Goal: Information Seeking & Learning: Learn about a topic

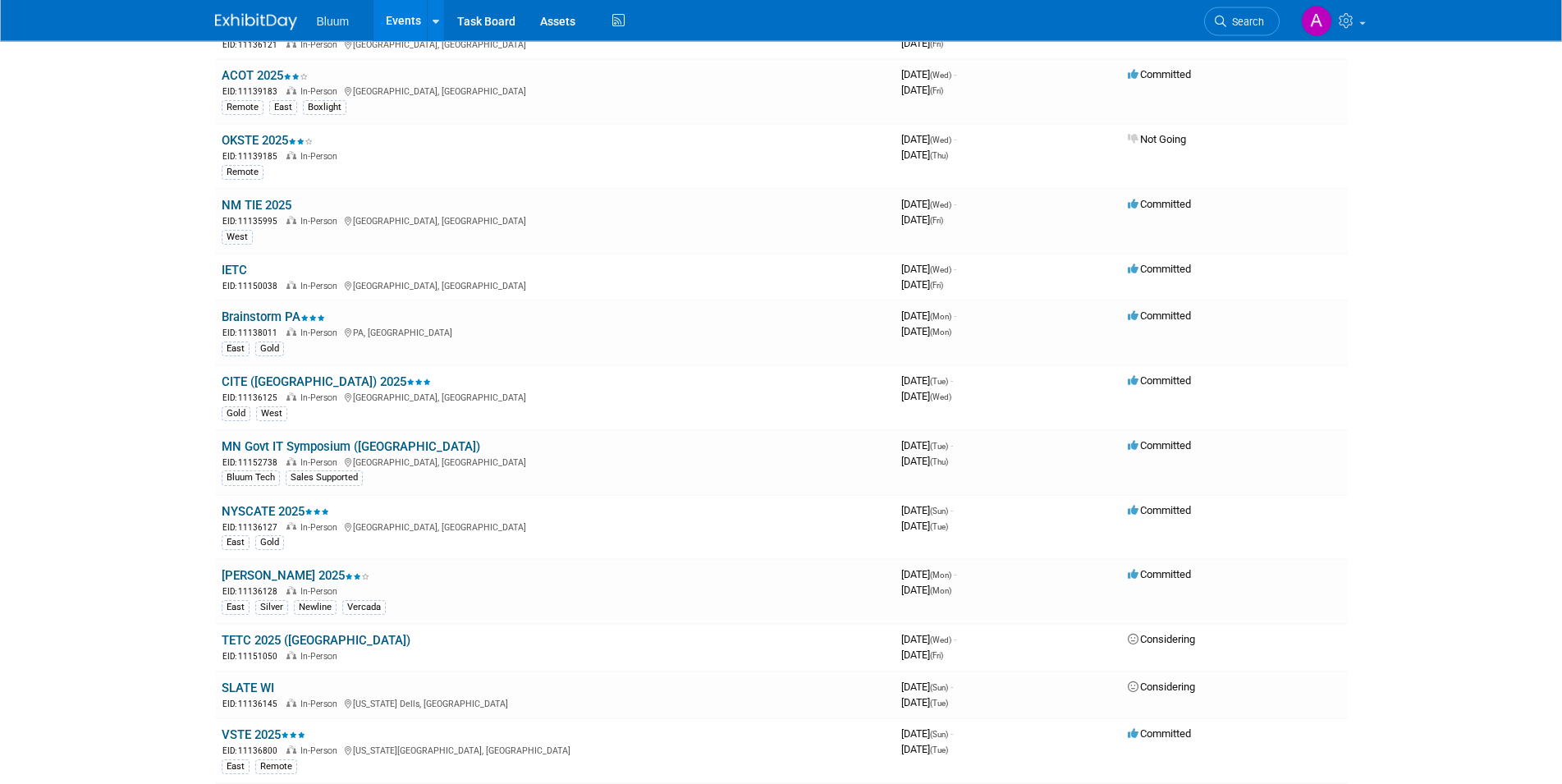
scroll to position [1005, 0]
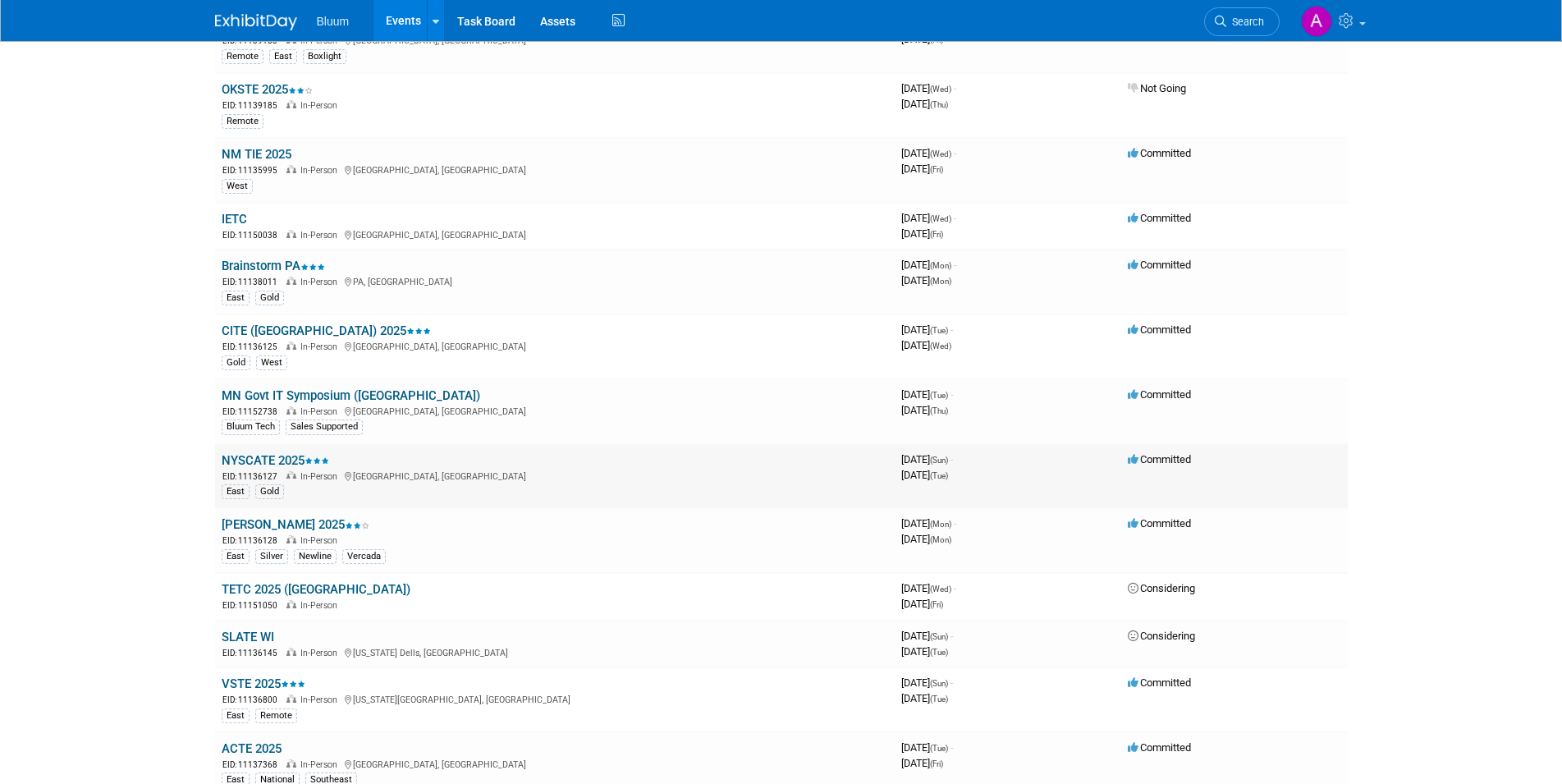
click at [250, 465] on link "NYSCATE 2025" at bounding box center [276, 459] width 108 height 14
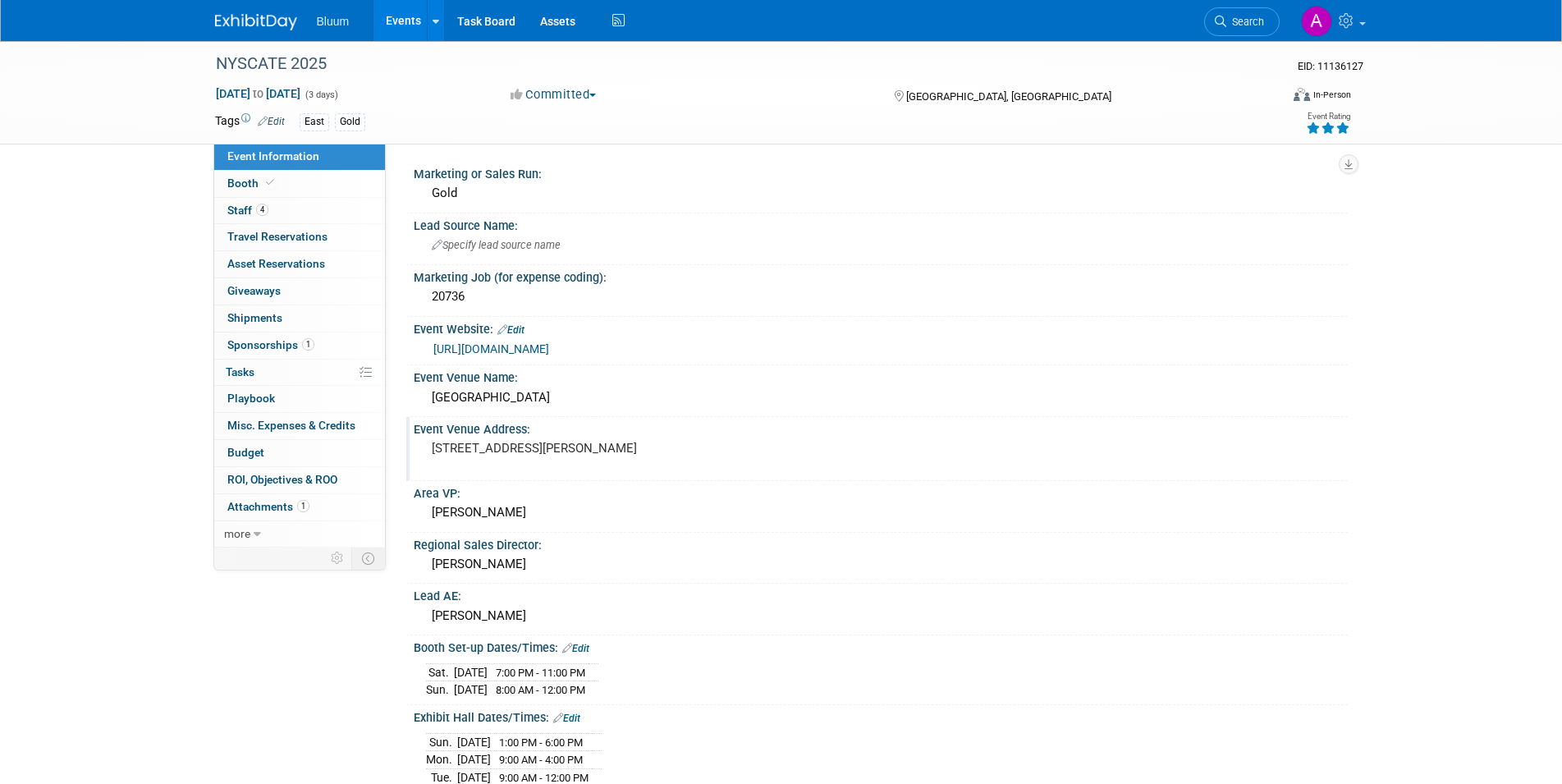
drag, startPoint x: 631, startPoint y: 452, endPoint x: 413, endPoint y: 379, distance: 229.9
click at [432, 440] on pre "5218 Patrick Rd, Verona, NY 13478" at bounding box center [608, 447] width 353 height 14
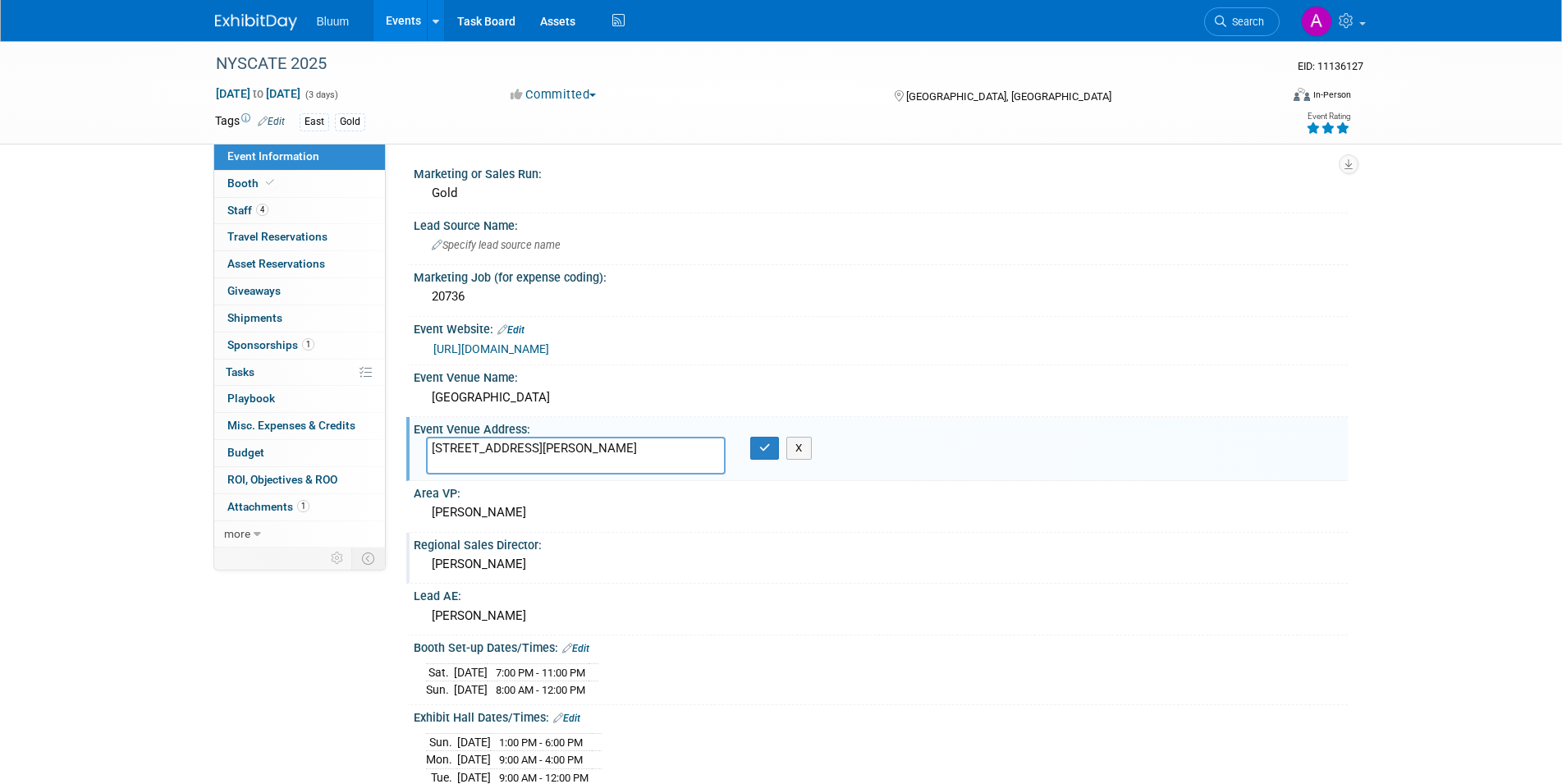
click at [815, 535] on div "Regional Sales Director:" at bounding box center [880, 542] width 934 height 20
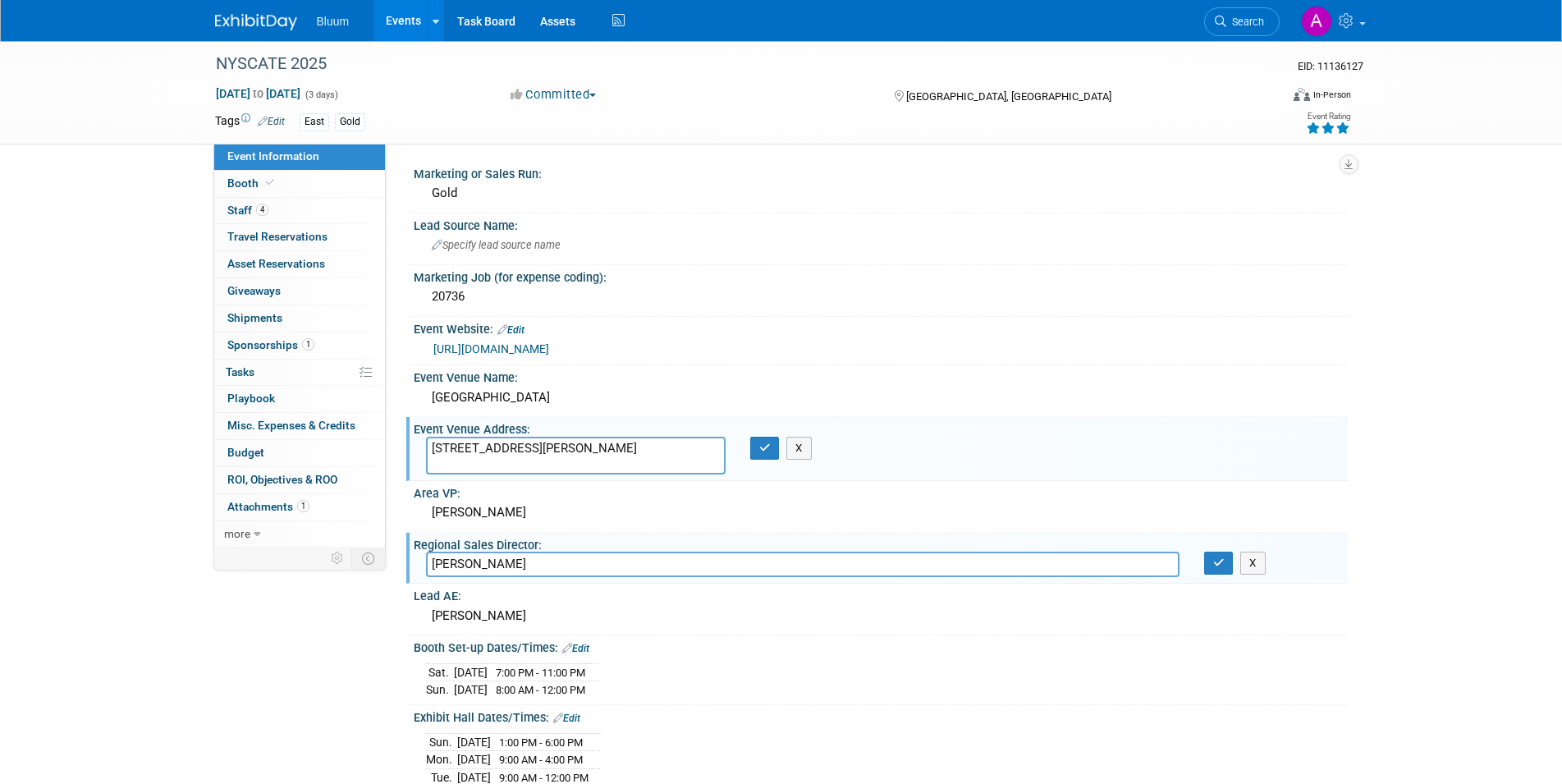
click at [1166, 684] on div "Sat. Nov 22, 2025 7:00 PM - 11:00 PM Sun. Nov 23, 2025 8:00 AM - 12:00 PM" at bounding box center [881, 678] width 910 height 39
click at [766, 442] on icon "button" at bounding box center [765, 447] width 12 height 11
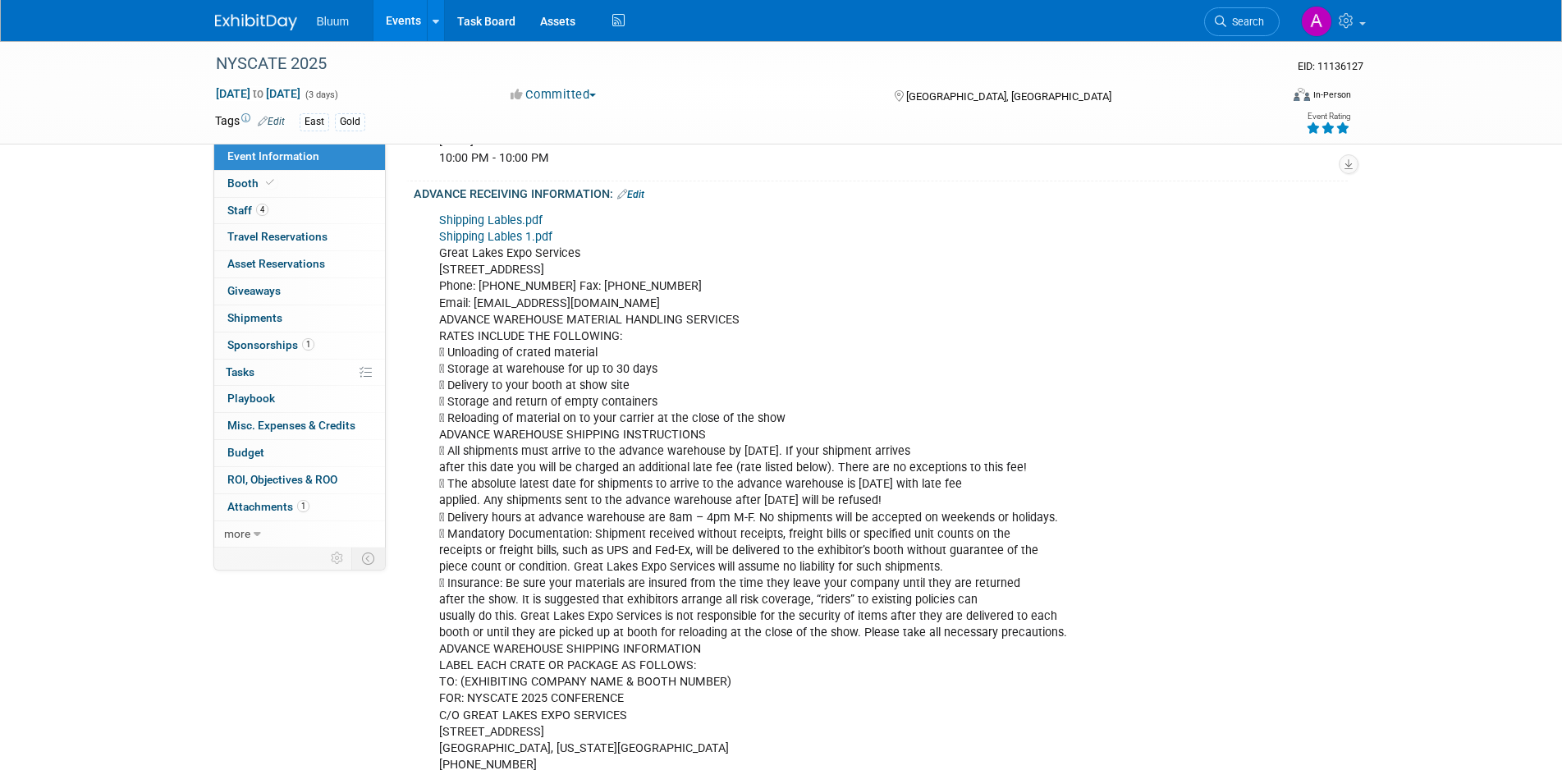
scroll to position [1005, 0]
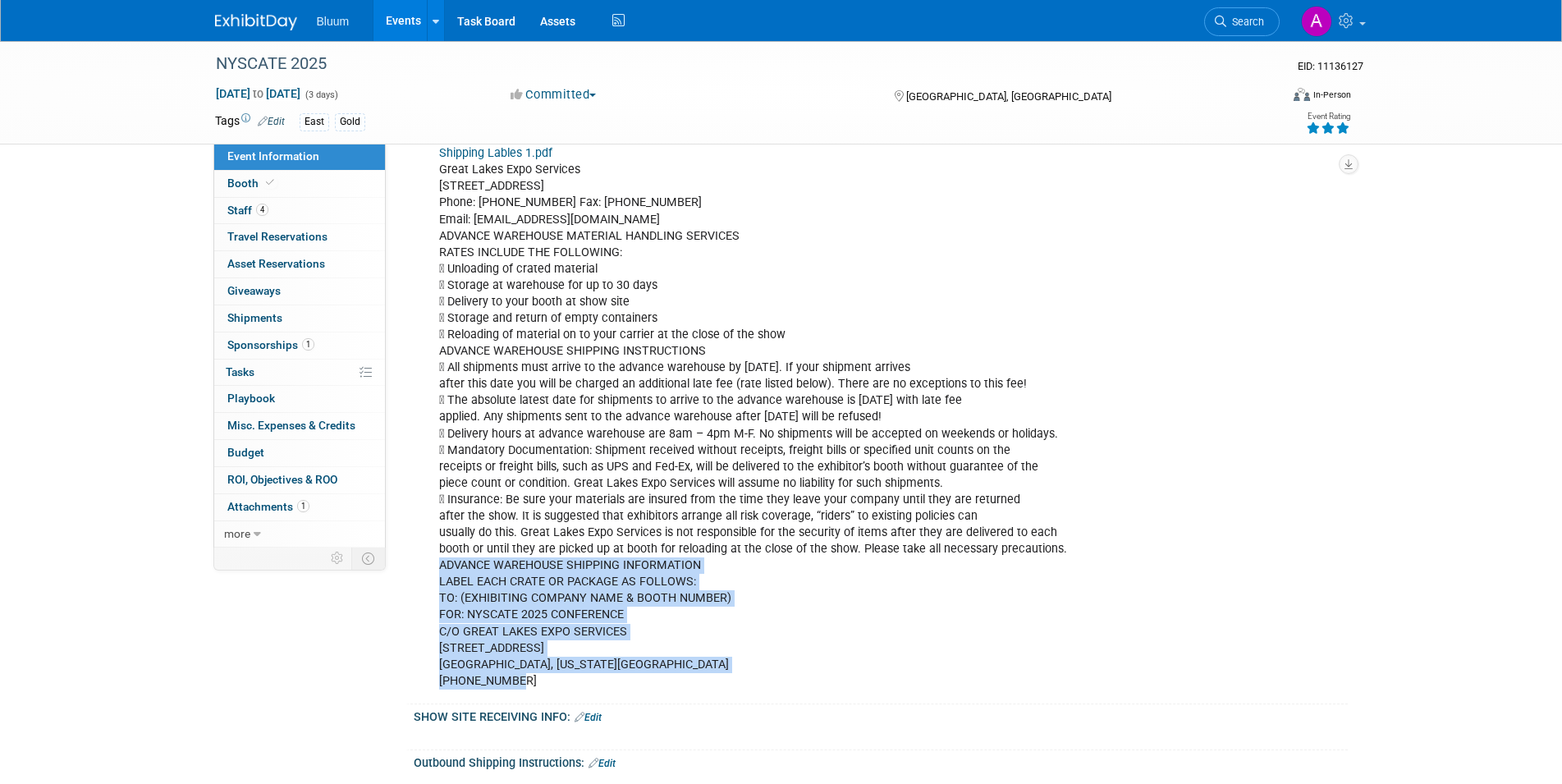
drag, startPoint x: 533, startPoint y: 678, endPoint x: 440, endPoint y: 562, distance: 148.7
click at [440, 562] on div "Shipping Lables.pdf Shipping Lables 1.pdf Great Lakes Expo Services 828 East Fe…" at bounding box center [798, 408] width 740 height 577
copy div "ADVANCE WAREHOUSE SHIPPING INFORMATION LABEL EACH CRATE OR PACKAGE AS FOLLOWS: …"
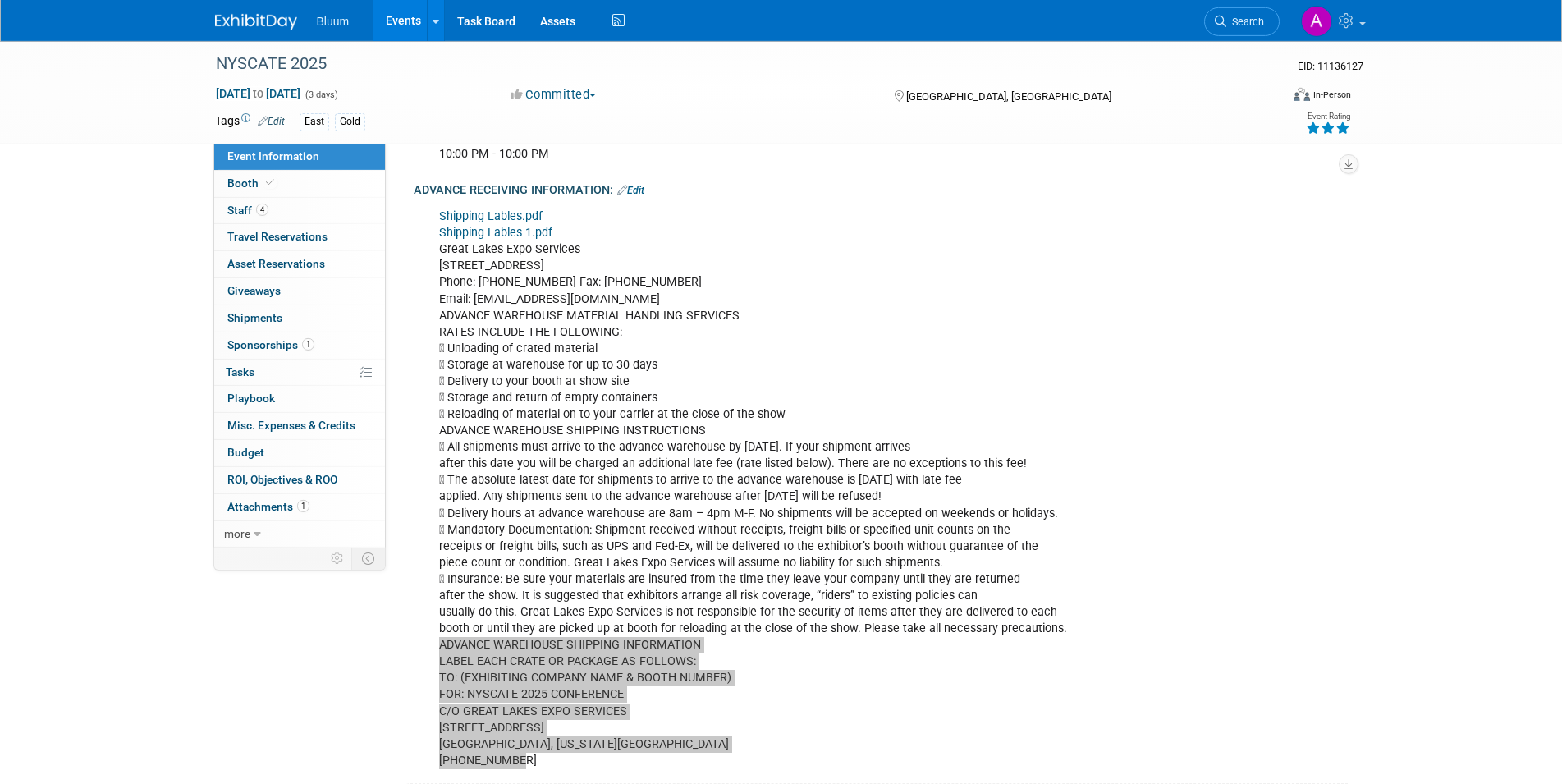
scroll to position [903, 0]
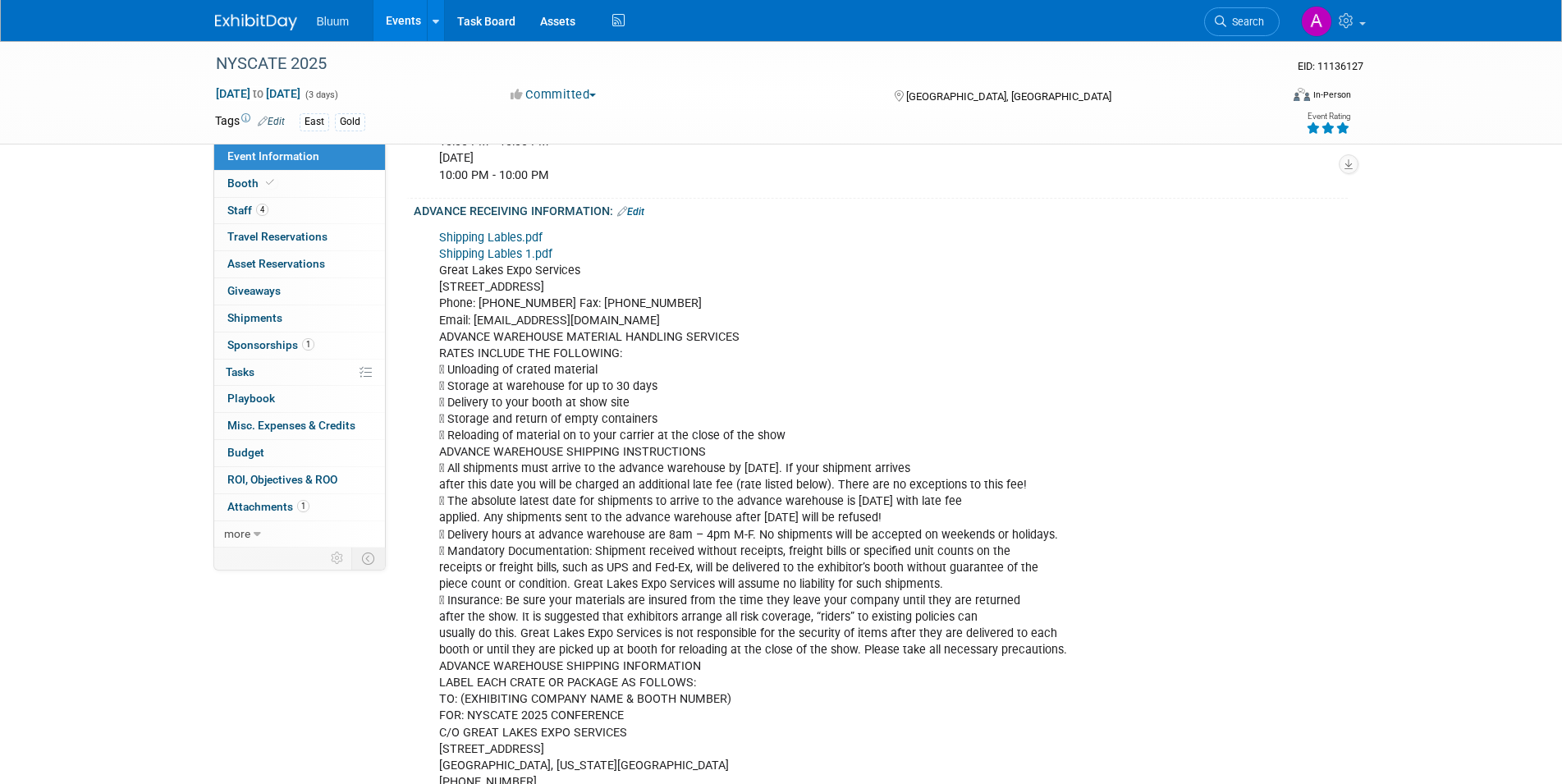
click at [550, 300] on div "Shipping Lables.pdf Shipping Lables 1.pdf Great Lakes Expo Services 828 East Fe…" at bounding box center [798, 510] width 740 height 577
click at [511, 248] on link "Shipping Lables 1.pdf" at bounding box center [496, 253] width 114 height 13
click at [629, 509] on div "Shipping Lables.pdf Shipping Lables 1.pdf Great Lakes Expo Services 828 East Fe…" at bounding box center [798, 510] width 740 height 577
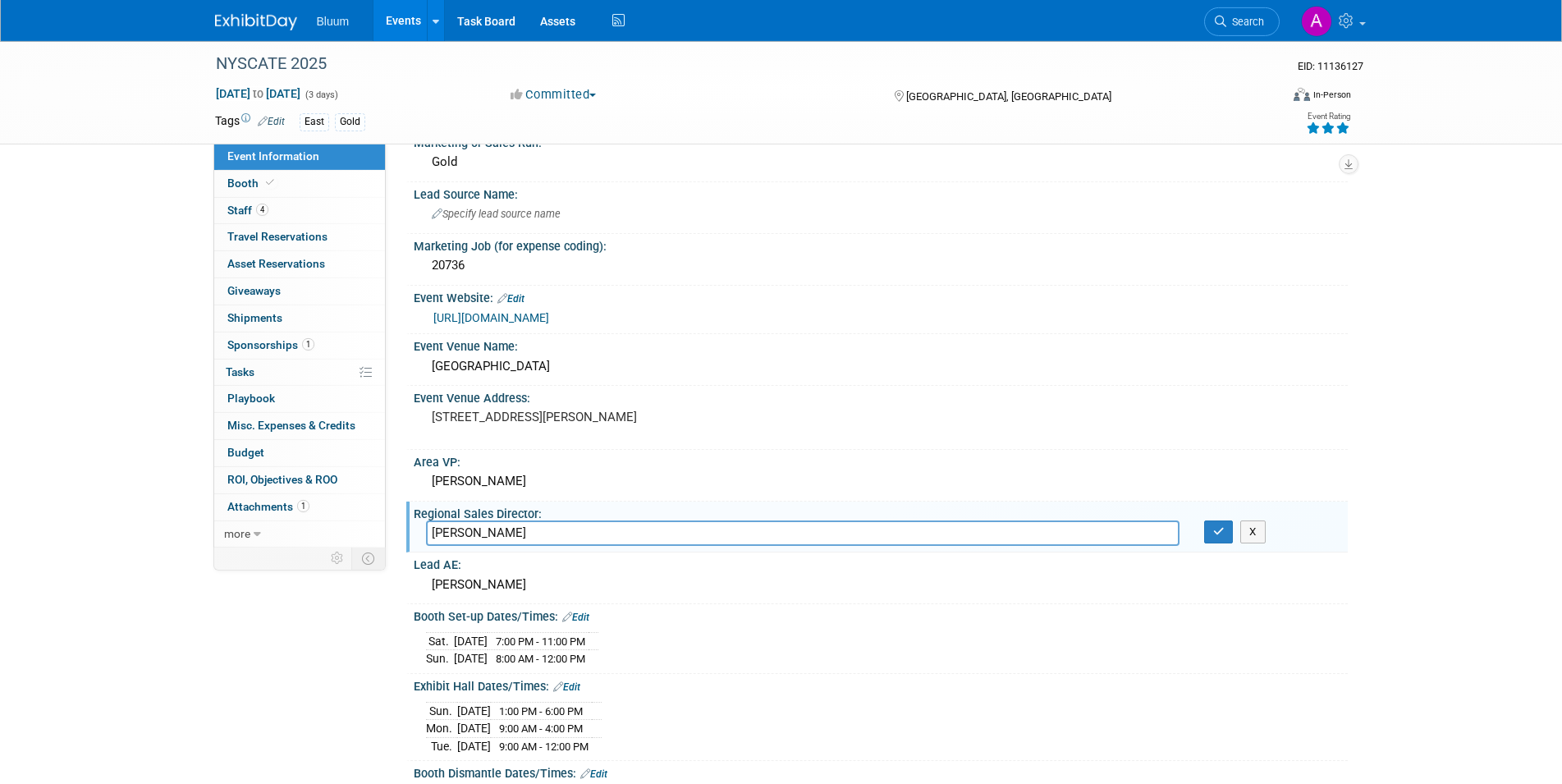
scroll to position [0, 0]
